Goal: Information Seeking & Learning: Check status

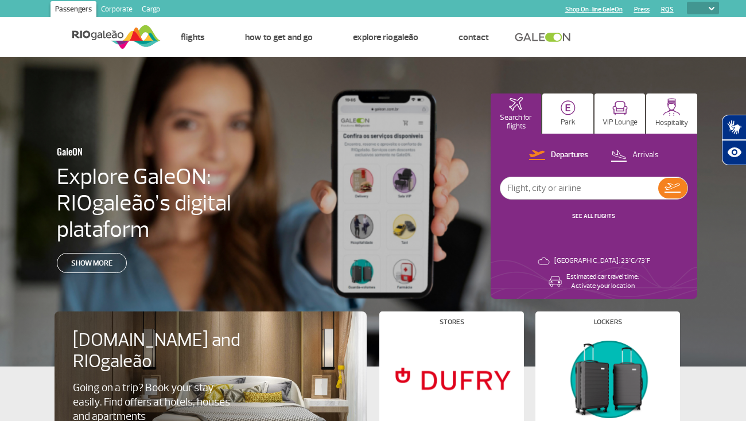
select select
click at [668, 10] on link "RQS" at bounding box center [667, 9] width 13 height 7
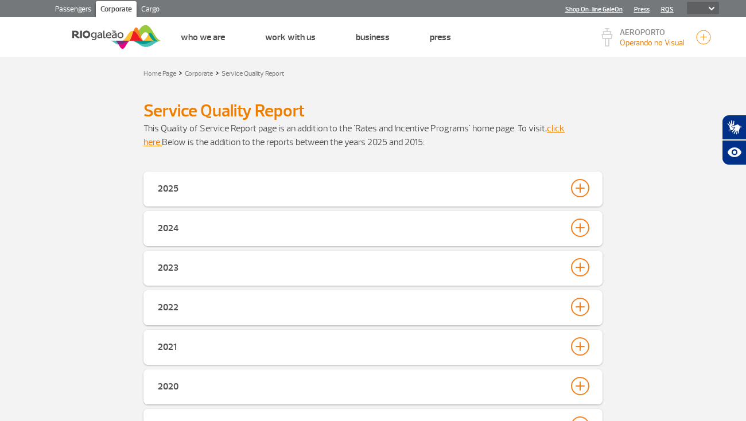
click at [668, 10] on link "RQS" at bounding box center [667, 9] width 13 height 7
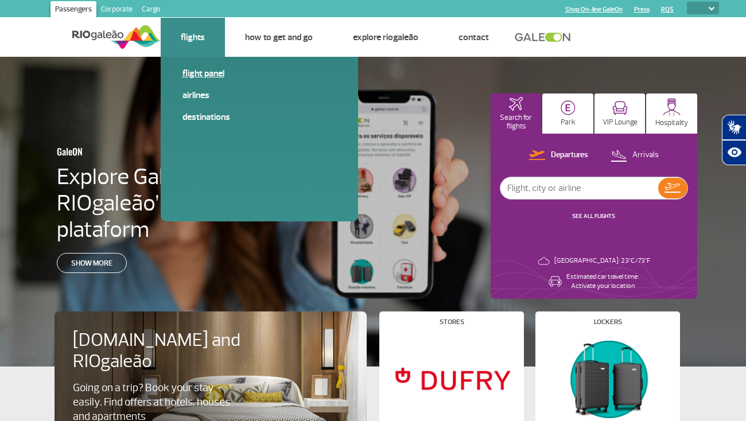
click at [199, 73] on link "Flight panel" at bounding box center [260, 73] width 154 height 13
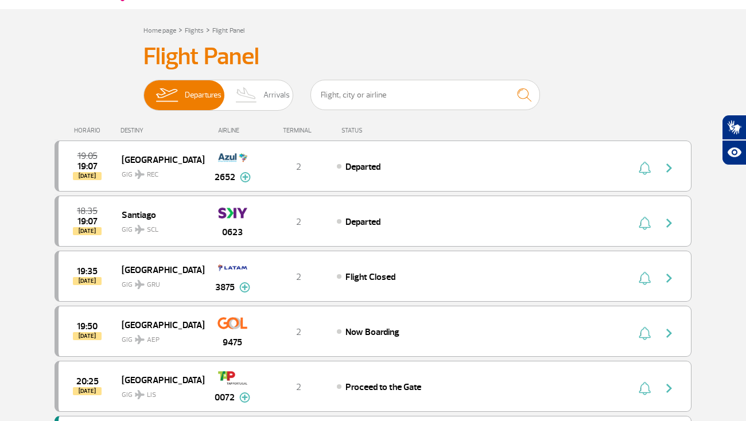
scroll to position [66, 0]
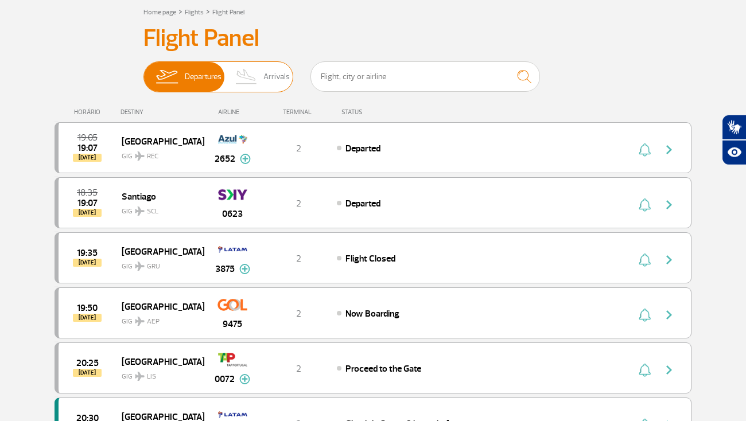
click at [281, 79] on span "Arrivals" at bounding box center [277, 77] width 26 height 30
click at [144, 71] on input "Departures Arrivals" at bounding box center [144, 71] width 0 height 0
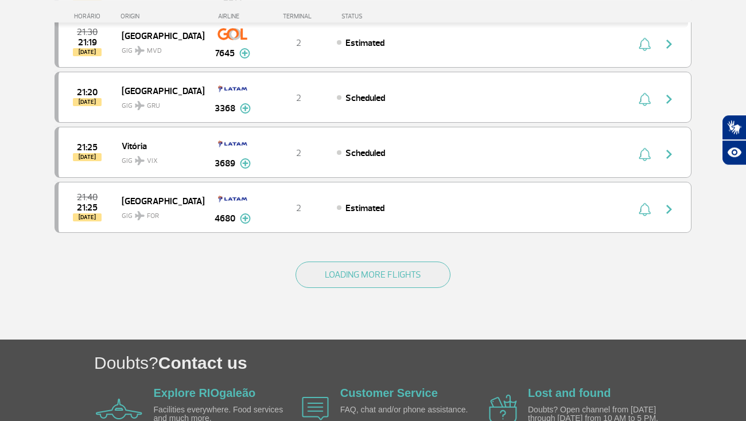
scroll to position [1070, 0]
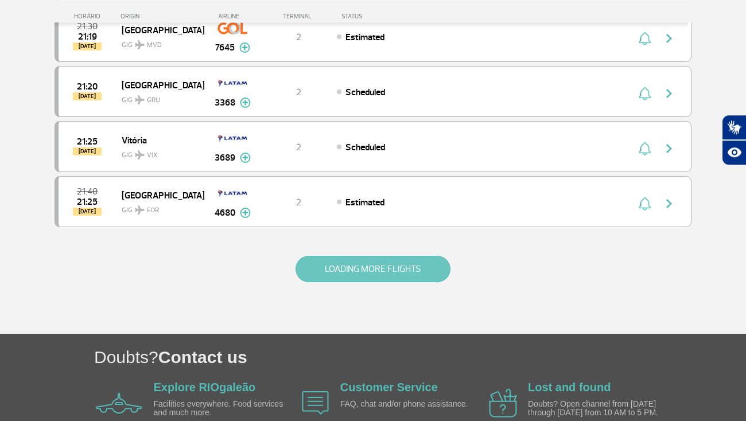
click at [343, 274] on button "LOADING MORE FLIGHTS" at bounding box center [373, 269] width 155 height 26
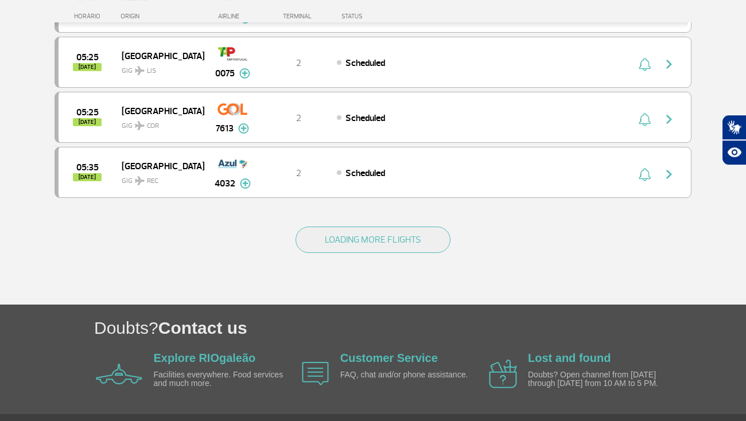
scroll to position [2238, 0]
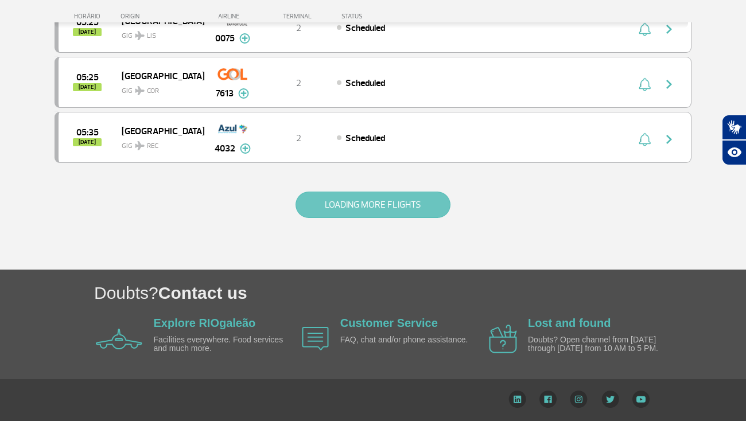
click at [419, 199] on button "LOADING MORE FLIGHTS" at bounding box center [373, 205] width 155 height 26
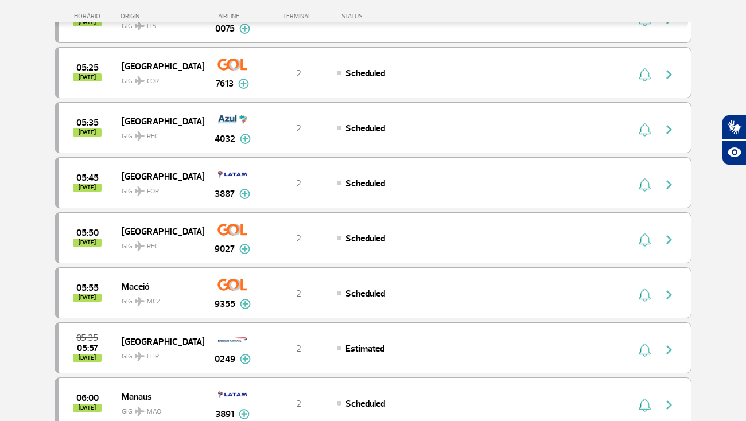
scroll to position [3340, 0]
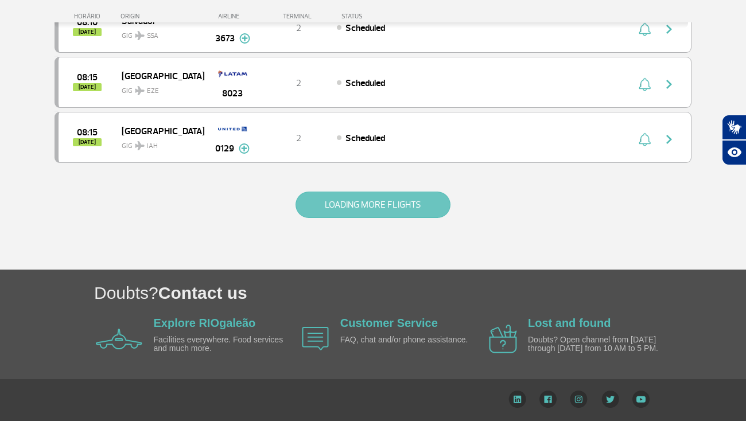
click at [409, 198] on button "LOADING MORE FLIGHTS" at bounding box center [373, 205] width 155 height 26
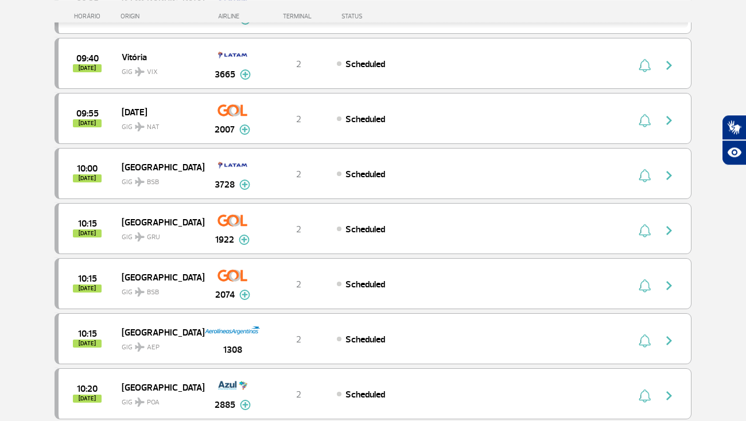
scroll to position [4443, 0]
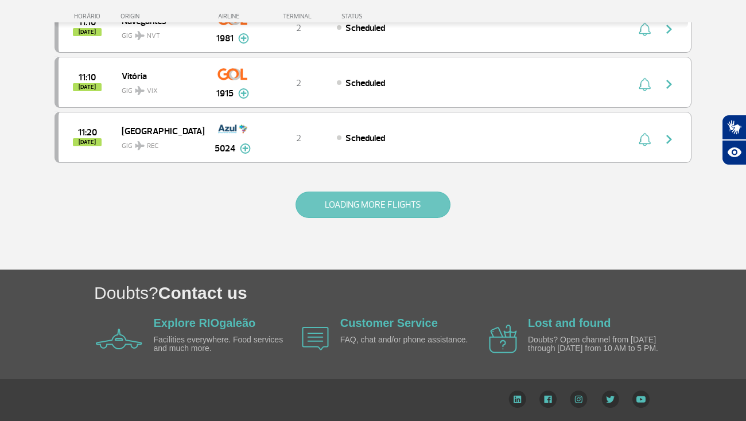
click at [358, 204] on button "LOADING MORE FLIGHTS" at bounding box center [373, 205] width 155 height 26
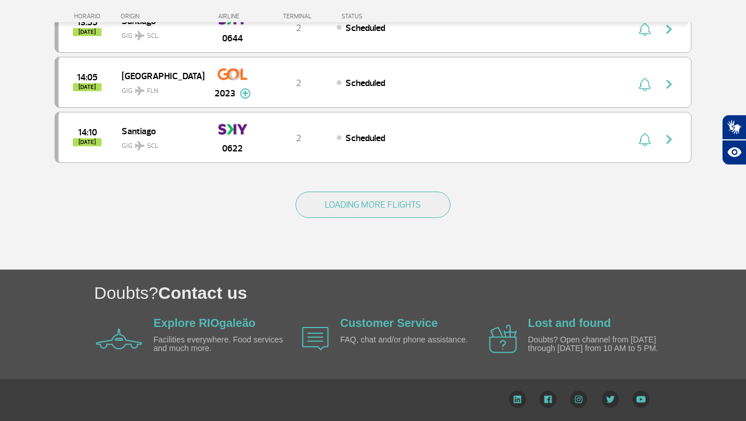
scroll to position [5545, 0]
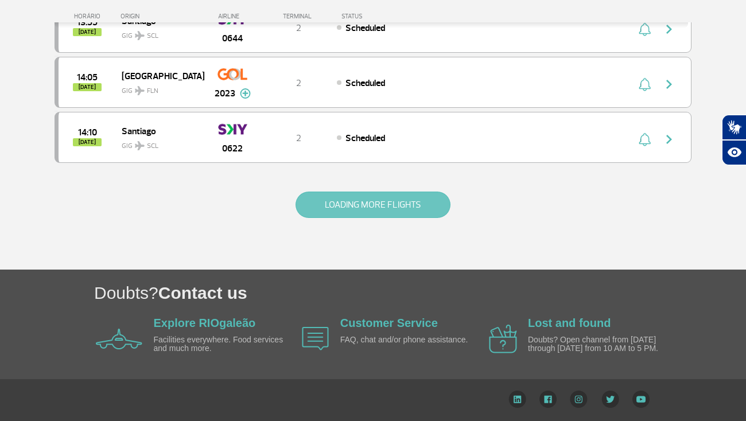
click at [376, 196] on button "LOADING MORE FLIGHTS" at bounding box center [373, 205] width 155 height 26
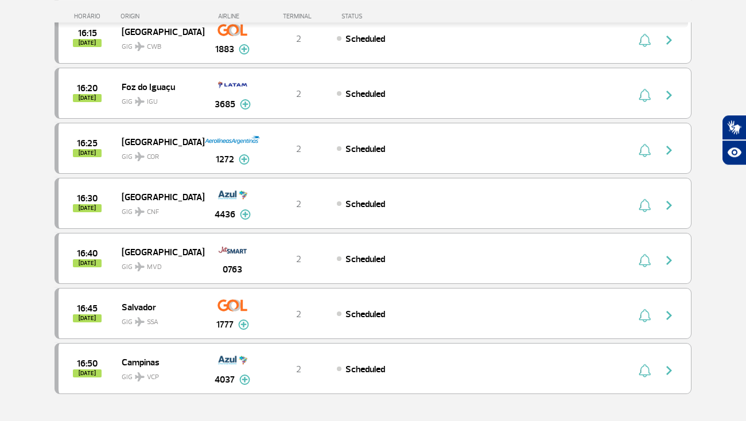
scroll to position [6648, 0]
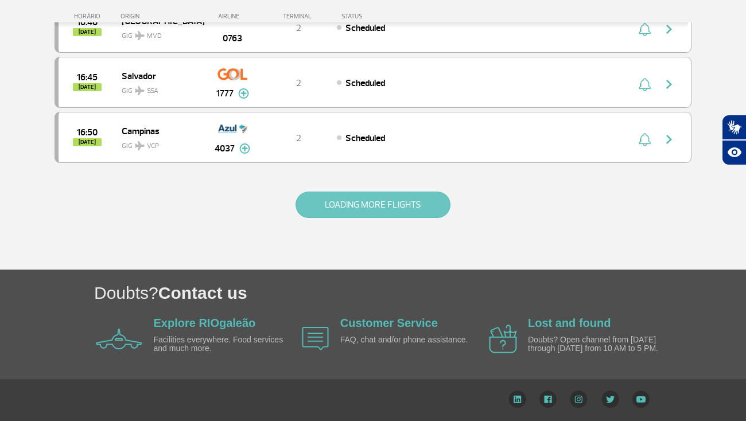
click at [346, 193] on button "LOADING MORE FLIGHTS" at bounding box center [373, 205] width 155 height 26
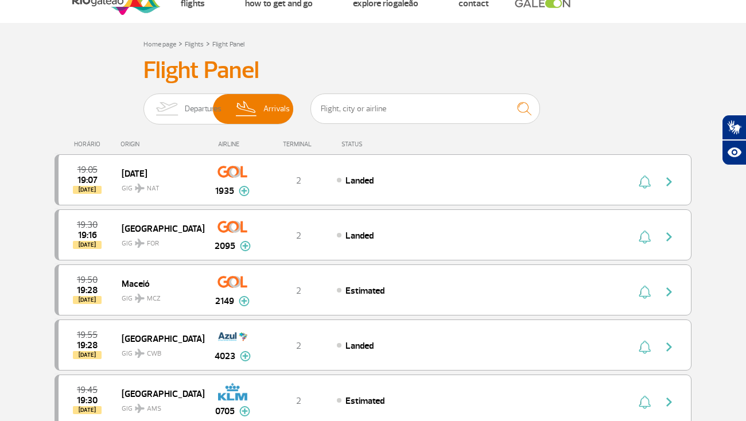
scroll to position [0, 0]
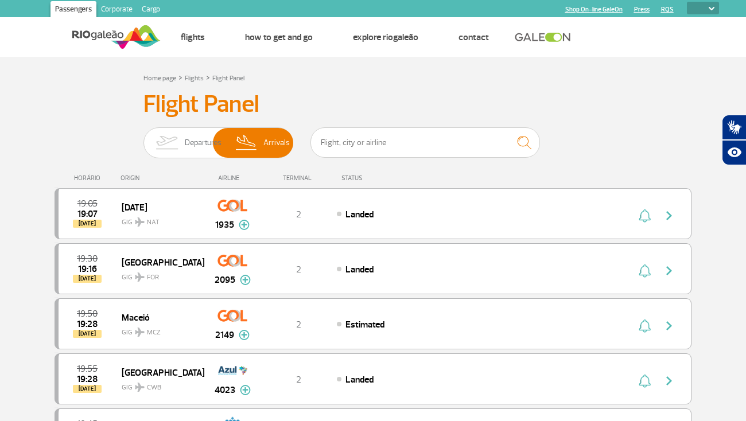
drag, startPoint x: 583, startPoint y: 100, endPoint x: 633, endPoint y: 50, distance: 71.1
click at [584, 100] on h3 "Flight Panel" at bounding box center [373, 104] width 459 height 29
